Goal: Task Accomplishment & Management: Complete application form

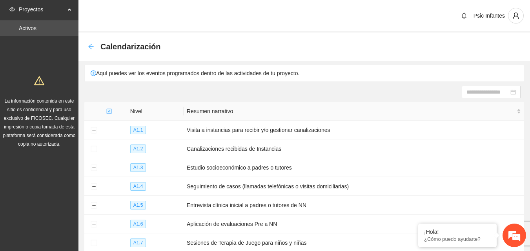
click at [91, 48] on icon "arrow-left" at bounding box center [91, 47] width 6 height 6
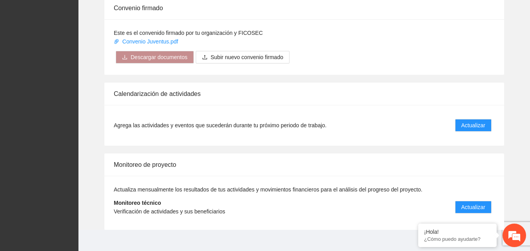
scroll to position [629, 0]
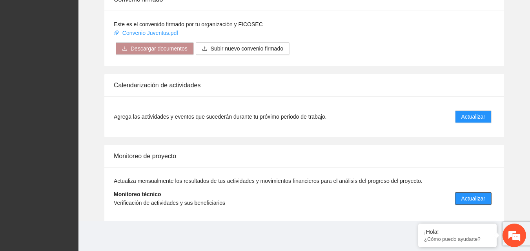
click at [481, 195] on span "Actualizar" at bounding box center [473, 199] width 24 height 9
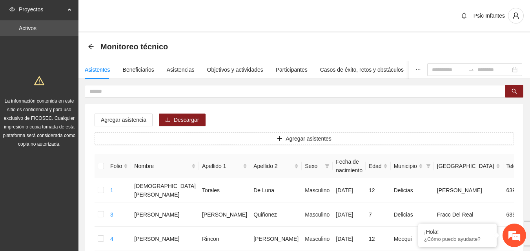
click at [306, 9] on div "Psic Infantes" at bounding box center [304, 16] width 452 height 33
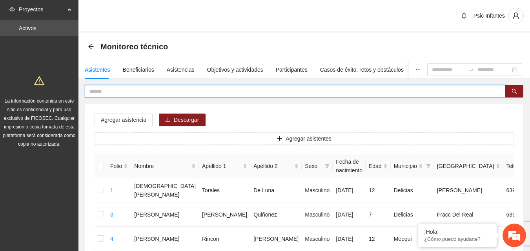
click at [113, 93] on input "text" at bounding box center [291, 91] width 405 height 9
type input "*****"
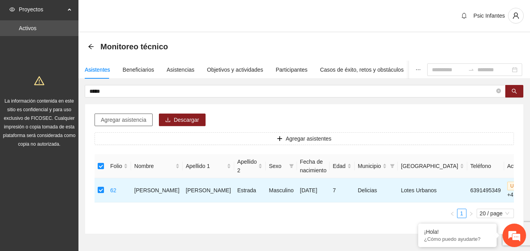
click at [133, 117] on span "Agregar asistencia" at bounding box center [124, 120] width 46 height 9
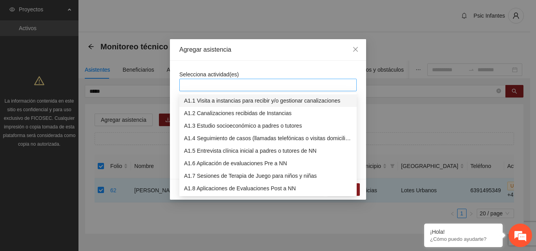
click at [235, 85] on div at bounding box center [267, 84] width 173 height 9
click at [271, 186] on div "A1.8 Aplicaciones de Evaluaciones Post a NN" at bounding box center [268, 188] width 168 height 9
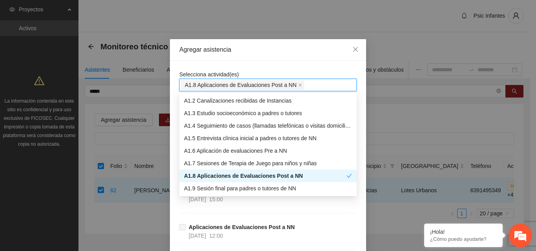
scroll to position [25, 0]
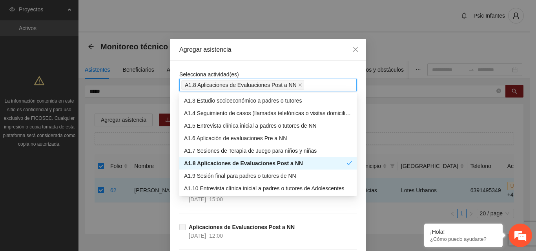
click at [329, 161] on div "A1.8 Aplicaciones de Evaluaciones Post a NN" at bounding box center [265, 163] width 162 height 9
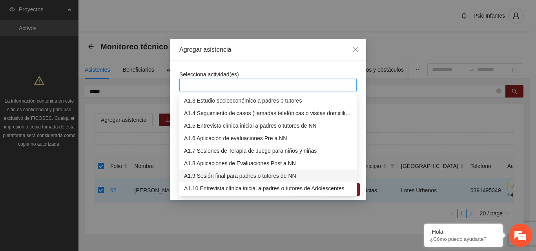
click at [278, 174] on div "A1.9 Sesión final para padres o tutores de NN" at bounding box center [268, 176] width 168 height 9
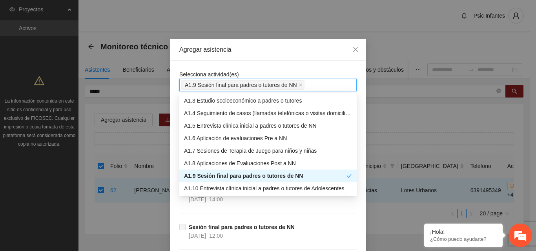
click at [278, 174] on div "A1.9 Sesión final para padres o tutores de NN" at bounding box center [265, 176] width 162 height 9
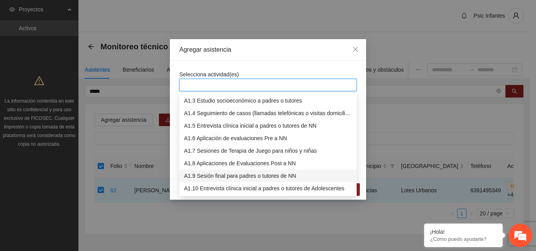
click at [283, 178] on div "A1.9 Sesión final para padres o tutores de NN" at bounding box center [268, 176] width 168 height 9
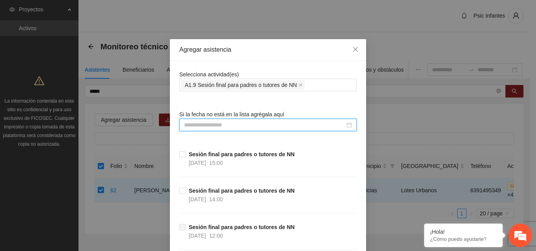
click at [230, 126] on input at bounding box center [264, 125] width 161 height 9
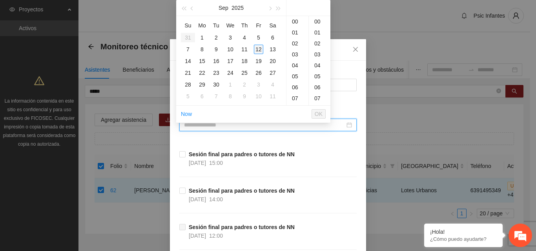
click at [258, 47] on div "12" at bounding box center [258, 49] width 9 height 9
click at [318, 21] on div "00" at bounding box center [320, 21] width 22 height 11
type input "**********"
click at [316, 113] on span "OK" at bounding box center [319, 114] width 8 height 9
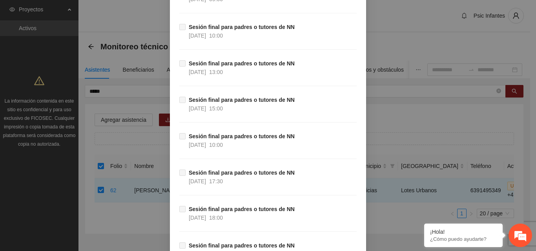
scroll to position [359, 0]
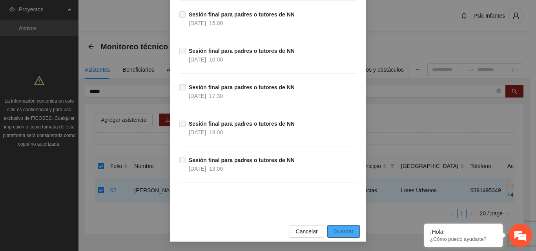
click at [349, 235] on span "Guardar" at bounding box center [343, 232] width 20 height 9
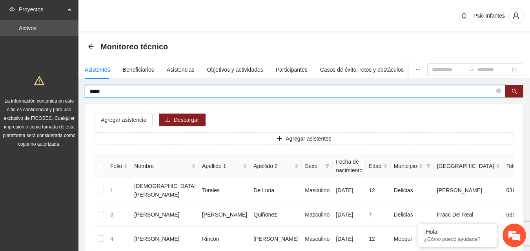
click at [202, 90] on input "*****" at bounding box center [291, 91] width 405 height 9
type input "*"
type input "**********"
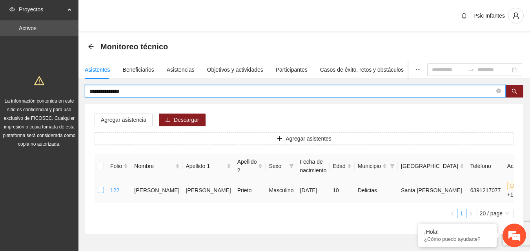
click at [102, 193] on label at bounding box center [101, 190] width 6 height 9
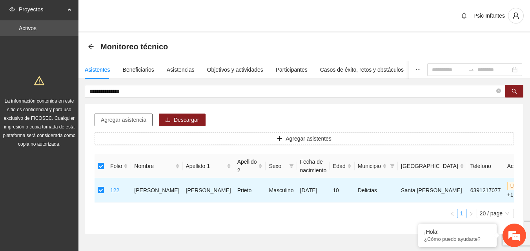
click at [133, 122] on span "Agregar asistencia" at bounding box center [124, 120] width 46 height 9
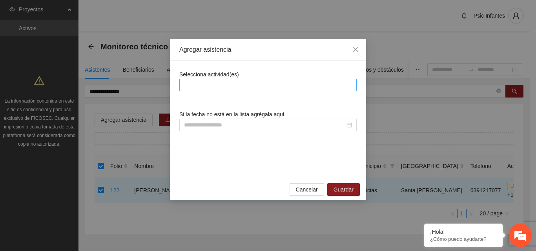
click at [221, 83] on div at bounding box center [267, 84] width 173 height 9
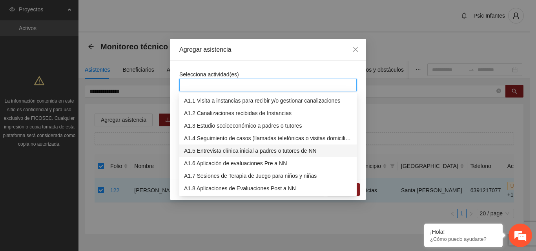
click at [229, 151] on div "A1.5 Entrevista clínica inicial a padres o tutores de NN" at bounding box center [268, 151] width 168 height 9
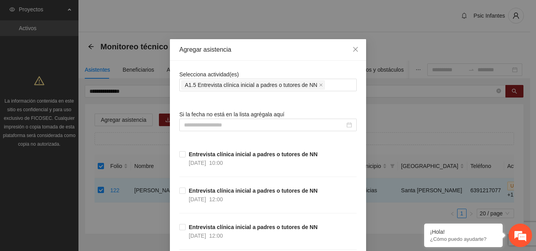
click at [260, 57] on div "Agregar asistencia" at bounding box center [268, 50] width 196 height 22
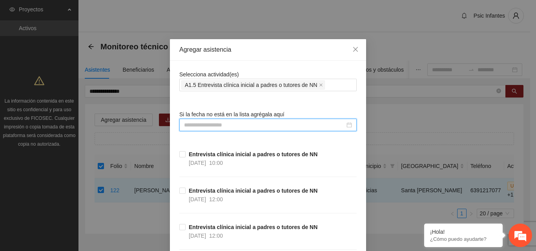
click at [229, 123] on input at bounding box center [264, 125] width 161 height 9
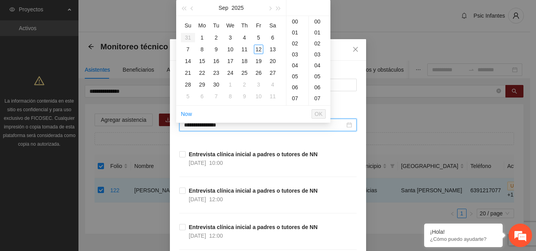
type input "**********"
click at [257, 52] on div "12" at bounding box center [258, 49] width 9 height 9
click at [298, 49] on div "12" at bounding box center [297, 51] width 22 height 11
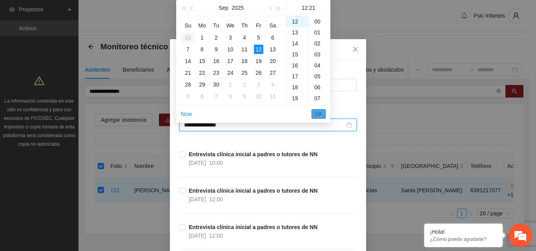
click at [318, 115] on span "OK" at bounding box center [319, 114] width 8 height 9
click at [331, 121] on input "**********" at bounding box center [264, 125] width 161 height 9
click at [315, 22] on div "00" at bounding box center [320, 21] width 22 height 11
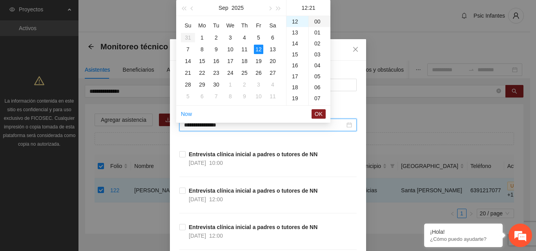
type input "**********"
click at [320, 113] on span "OK" at bounding box center [319, 114] width 8 height 9
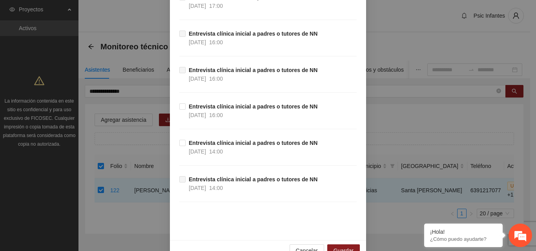
scroll to position [724, 0]
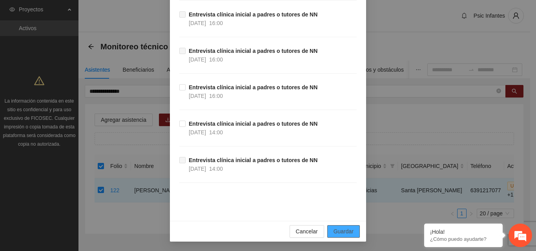
click at [350, 230] on span "Guardar" at bounding box center [343, 232] width 20 height 9
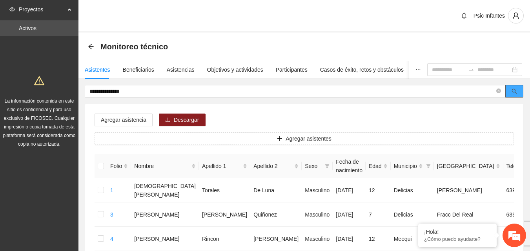
click at [513, 95] on span "search" at bounding box center [514, 92] width 5 height 6
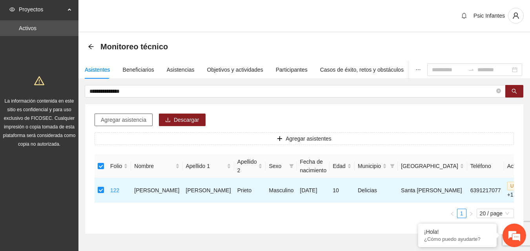
click at [126, 124] on span "Agregar asistencia" at bounding box center [124, 120] width 46 height 9
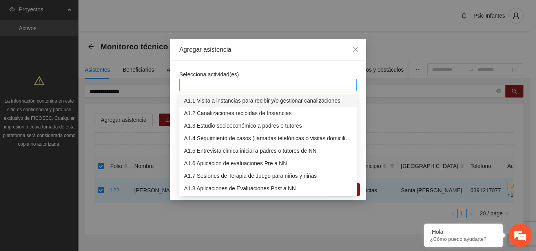
click at [208, 91] on div at bounding box center [267, 85] width 177 height 13
click at [212, 146] on div "A1.5 Entrevista clínica inicial a padres o tutores de NN" at bounding box center [267, 151] width 177 height 13
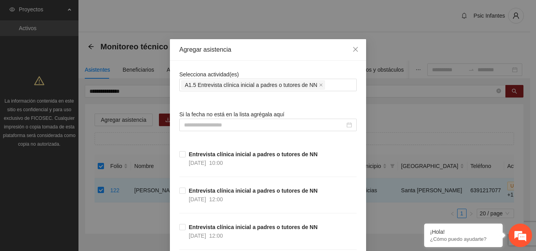
click at [266, 50] on div "Agregar asistencia" at bounding box center [267, 50] width 177 height 9
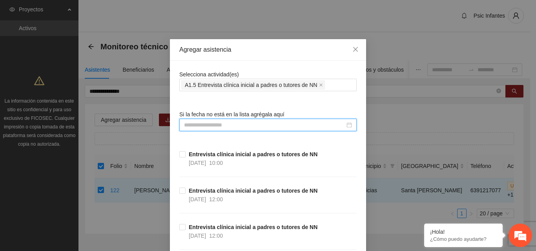
click at [240, 124] on input at bounding box center [264, 125] width 161 height 9
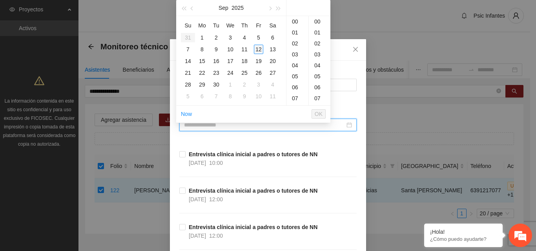
click at [259, 51] on div "12" at bounding box center [258, 49] width 9 height 9
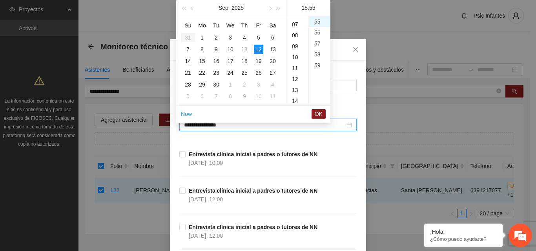
scroll to position [78, 0]
click at [295, 76] on div "12" at bounding box center [297, 75] width 22 height 11
click at [315, 24] on div "00" at bounding box center [320, 21] width 22 height 11
type input "**********"
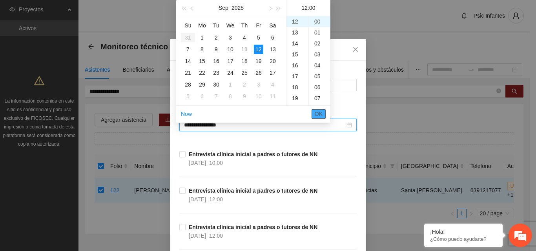
click at [322, 113] on button "OK" at bounding box center [318, 113] width 14 height 9
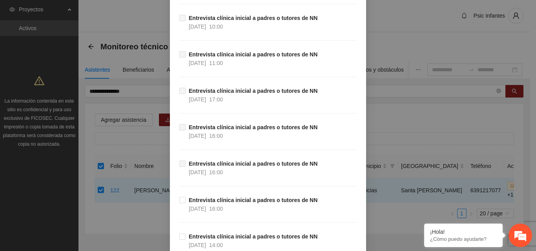
scroll to position [724, 0]
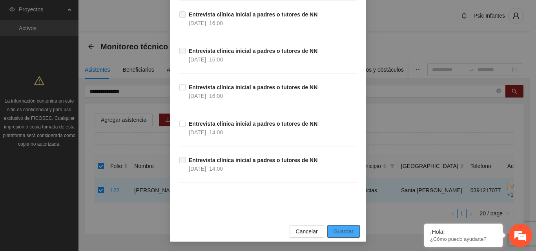
click at [337, 232] on span "Guardar" at bounding box center [343, 232] width 20 height 9
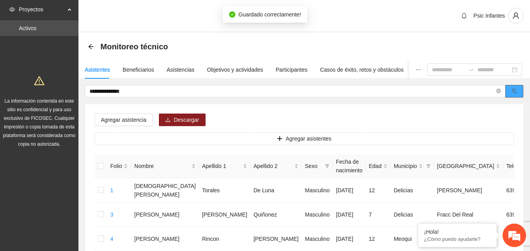
click at [515, 90] on icon "search" at bounding box center [514, 91] width 5 height 5
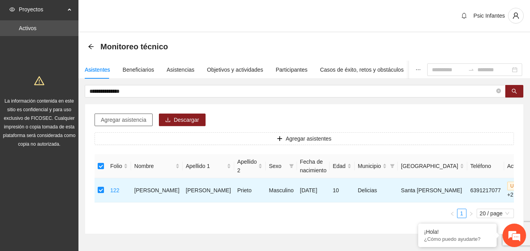
click at [125, 116] on span "Agregar asistencia" at bounding box center [124, 120] width 46 height 9
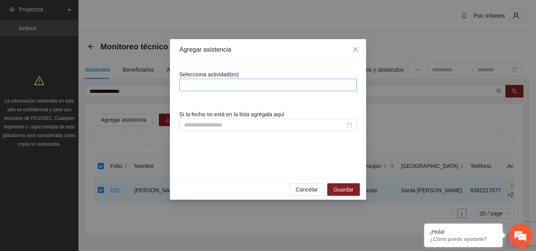
click at [202, 90] on div "Selecciona actividad(es) Si la fecha no está en la lista agrégala aquí" at bounding box center [267, 120] width 177 height 100
click at [202, 90] on div at bounding box center [267, 85] width 177 height 13
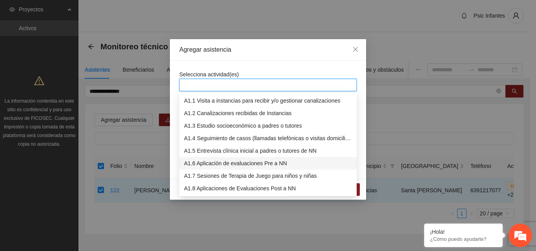
click at [202, 164] on div "A1.6 Aplicación de evaluaciones Pre a NN" at bounding box center [268, 163] width 168 height 9
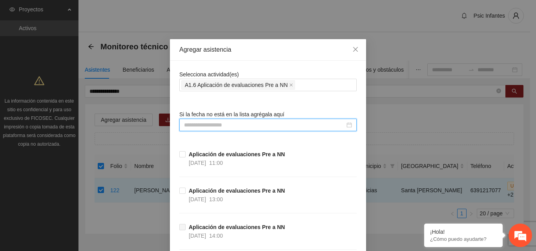
click at [241, 122] on input at bounding box center [264, 125] width 161 height 9
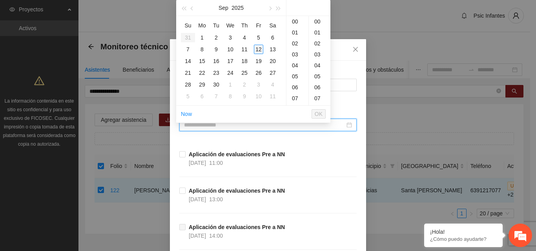
click at [260, 50] on div "12" at bounding box center [258, 49] width 9 height 9
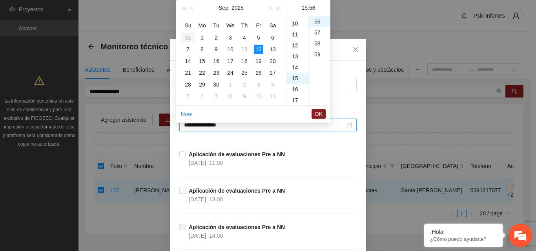
scroll to position [104, 0]
click at [292, 59] on div "13" at bounding box center [297, 60] width 22 height 11
click at [317, 21] on div "00" at bounding box center [320, 21] width 22 height 11
type input "**********"
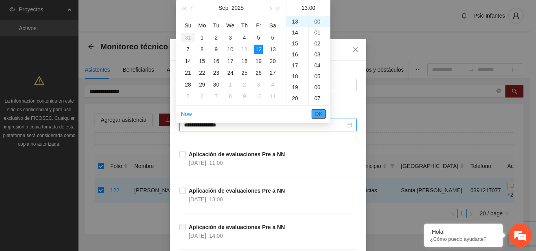
click at [319, 117] on span "OK" at bounding box center [319, 114] width 8 height 9
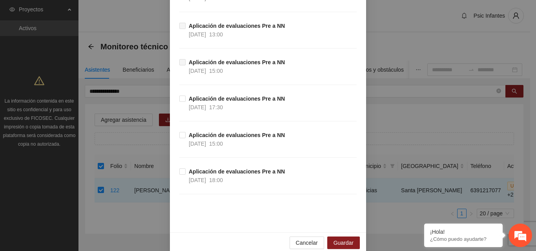
scroll to position [1490, 0]
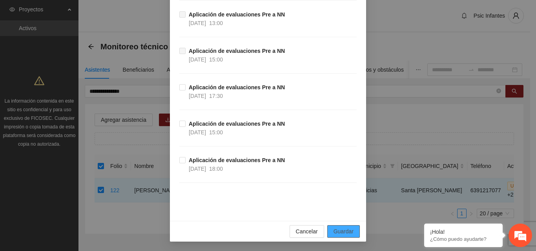
click at [341, 227] on button "Guardar" at bounding box center [343, 232] width 33 height 13
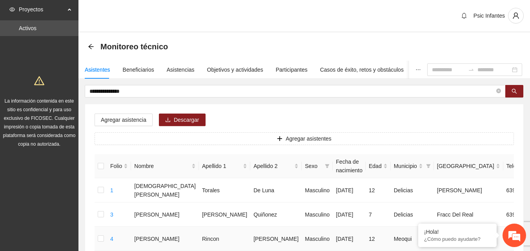
click at [391, 227] on td "Meoqui" at bounding box center [412, 239] width 43 height 24
click at [146, 95] on input "**********" at bounding box center [291, 91] width 405 height 9
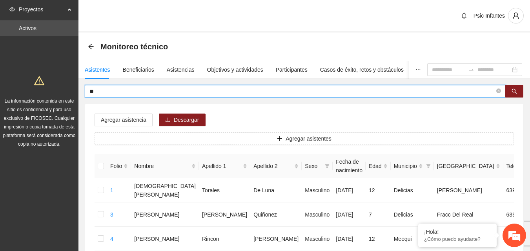
type input "*"
type input "********"
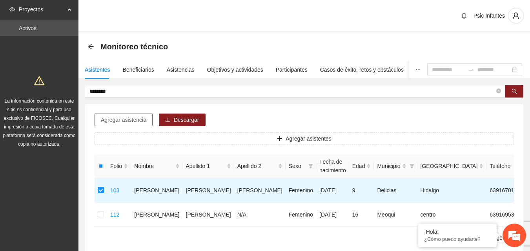
click at [137, 115] on button "Agregar asistencia" at bounding box center [124, 120] width 58 height 13
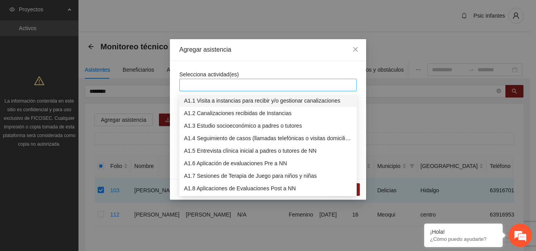
click at [195, 82] on div at bounding box center [267, 84] width 173 height 9
click at [229, 174] on div "A1.7 Sesiones de Terapia de Juego para niños y niñas" at bounding box center [268, 176] width 168 height 9
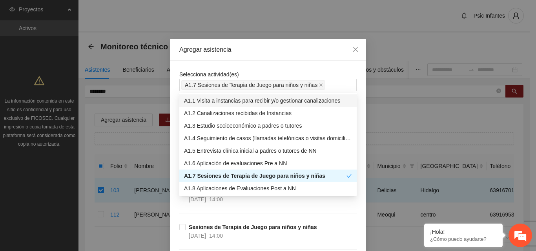
click at [264, 55] on div "Agregar asistencia" at bounding box center [268, 50] width 196 height 22
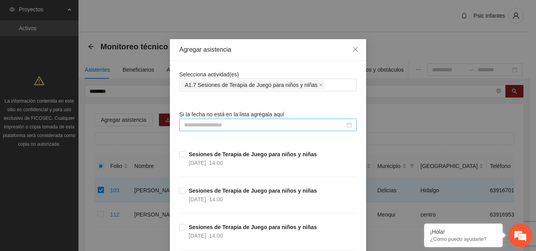
click at [228, 127] on input at bounding box center [264, 125] width 161 height 9
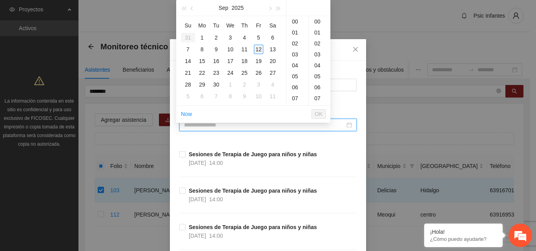
click at [257, 54] on div "12" at bounding box center [258, 49] width 9 height 9
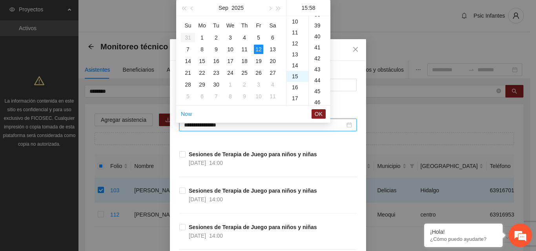
scroll to position [637, 0]
click at [295, 33] on div "16" at bounding box center [297, 32] width 22 height 11
click at [317, 23] on div "00" at bounding box center [320, 21] width 22 height 11
type input "**********"
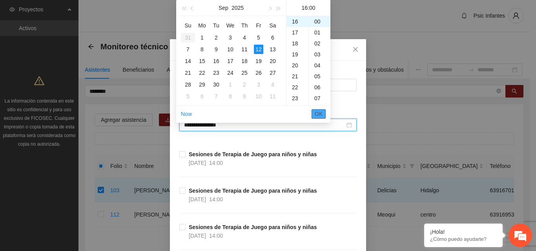
click at [319, 114] on span "OK" at bounding box center [319, 114] width 8 height 9
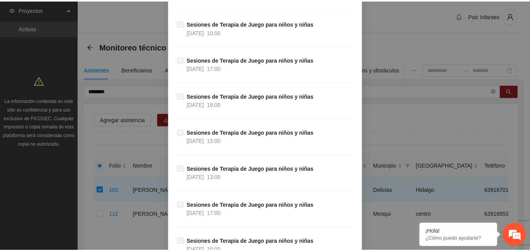
scroll to position [6999, 0]
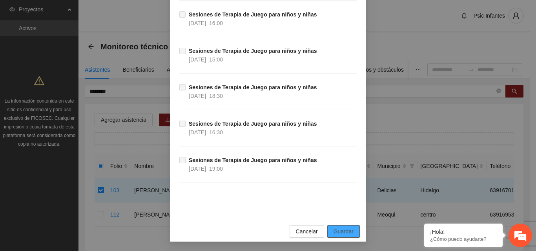
click at [342, 231] on span "Guardar" at bounding box center [343, 232] width 20 height 9
